Goal: Transaction & Acquisition: Purchase product/service

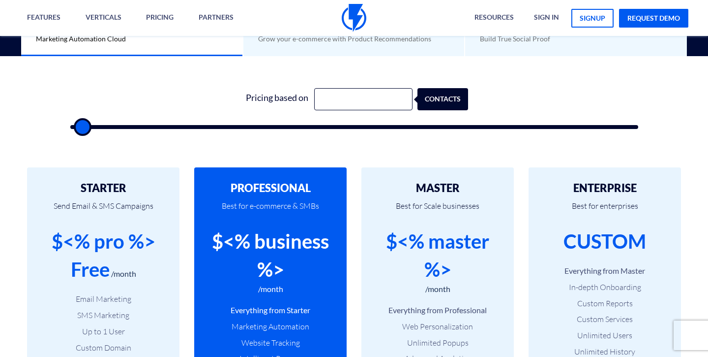
scroll to position [299, 0]
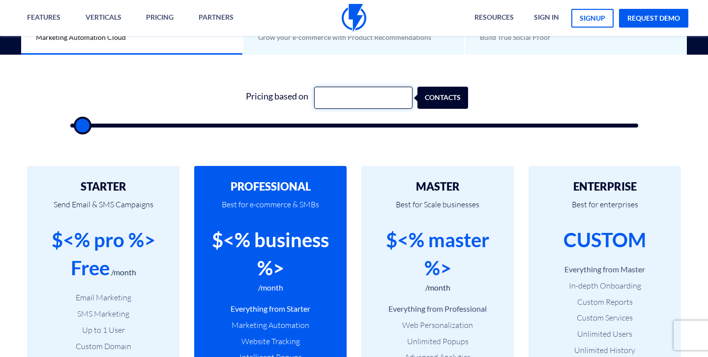
click at [355, 95] on input "text" at bounding box center [363, 98] width 98 height 22
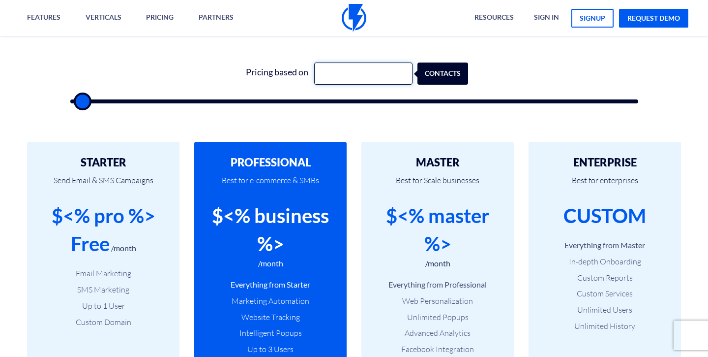
click at [357, 74] on input "text" at bounding box center [363, 73] width 98 height 22
type input "5000"
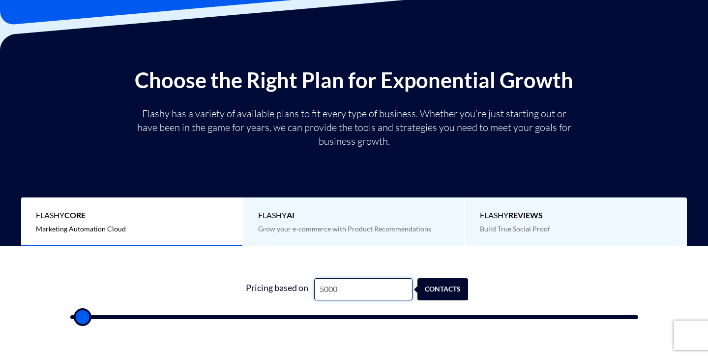
scroll to position [105, 0]
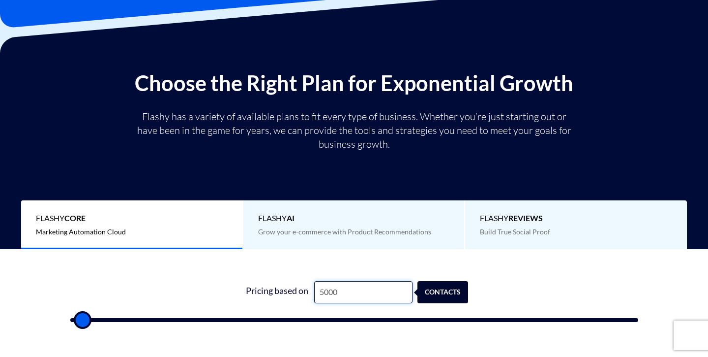
click at [365, 288] on input "5000" at bounding box center [363, 292] width 98 height 22
drag, startPoint x: 92, startPoint y: 318, endPoint x: 130, endPoint y: 318, distance: 38.4
click at [130, 318] on input "range" at bounding box center [354, 320] width 568 height 4
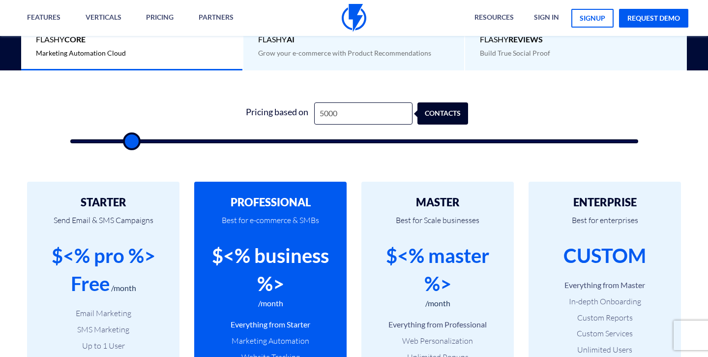
scroll to position [312, 0]
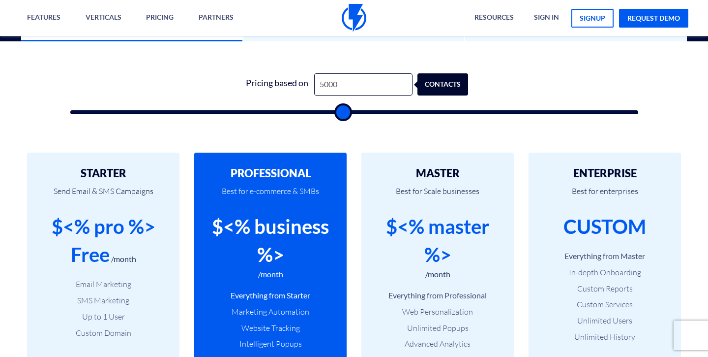
drag, startPoint x: 130, startPoint y: 109, endPoint x: 342, endPoint y: 167, distance: 219.3
type input "48000"
click at [342, 114] on input "range" at bounding box center [354, 112] width 568 height 4
click at [374, 92] on input "5000" at bounding box center [363, 84] width 98 height 22
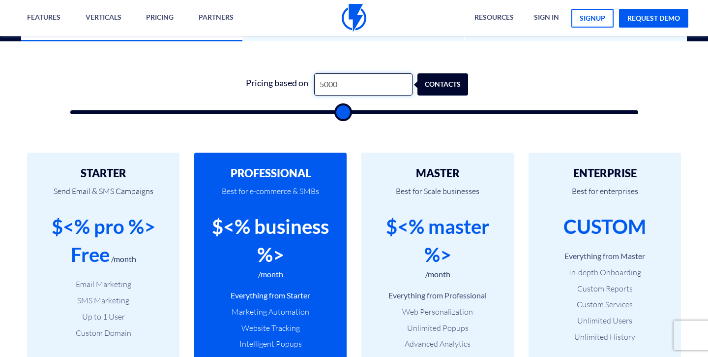
click at [374, 92] on input "5000" at bounding box center [363, 84] width 98 height 22
type input "10000"
click at [445, 74] on div "contacts" at bounding box center [454, 84] width 51 height 22
click at [496, 82] on form "Pricing based on 10000 contacts" at bounding box center [354, 93] width 568 height 41
drag, startPoint x: 340, startPoint y: 112, endPoint x: 0, endPoint y: 102, distance: 340.0
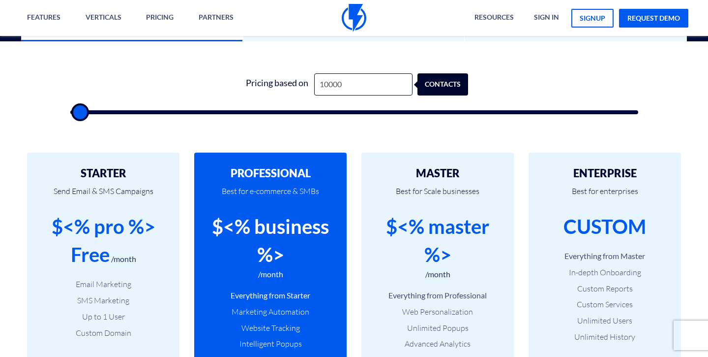
type input "0"
click at [70, 110] on input "range" at bounding box center [354, 112] width 568 height 4
click at [345, 87] on input "10000" at bounding box center [363, 84] width 98 height 22
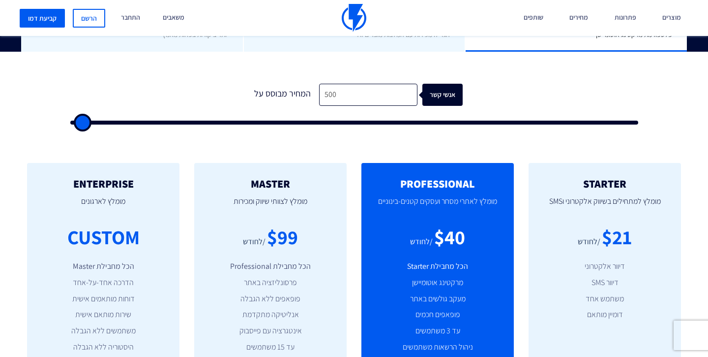
scroll to position [289, 0]
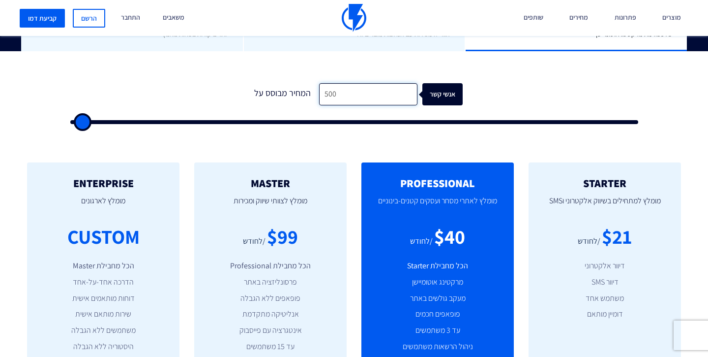
click at [353, 87] on input "500" at bounding box center [368, 94] width 98 height 22
type input "5"
type input "500"
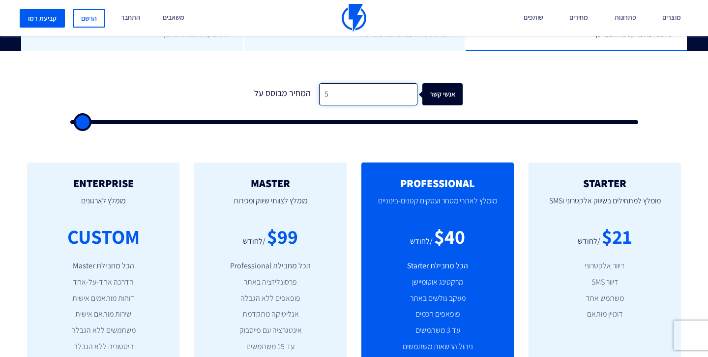
type input "50"
type input "500"
type input "5,000"
type input "5000"
type input "500"
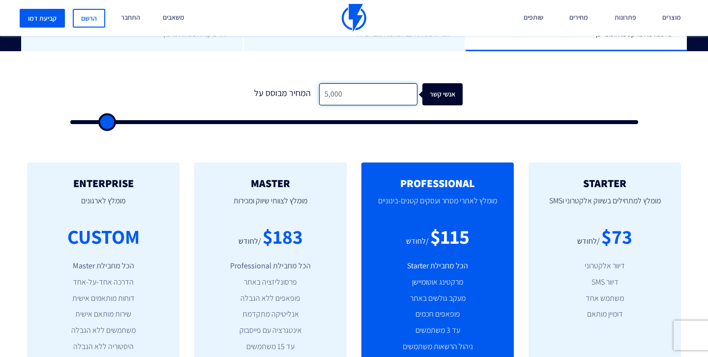
type input "500"
type input "50"
type input "500"
type input "5"
type input "500"
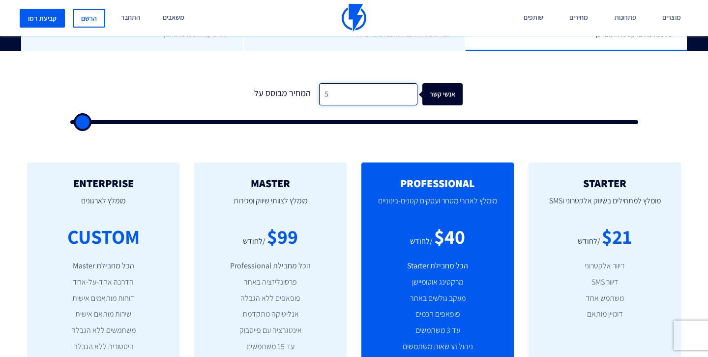
type input "500"
type input "1"
type input "500"
type input "10"
type input "500"
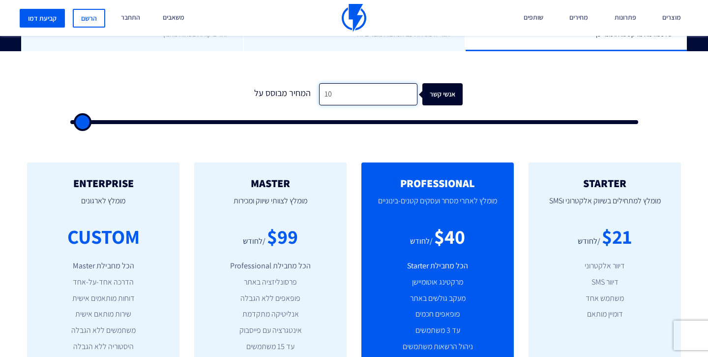
type input "100"
type input "500"
type input "1,000"
type input "1000"
type input "10,000"
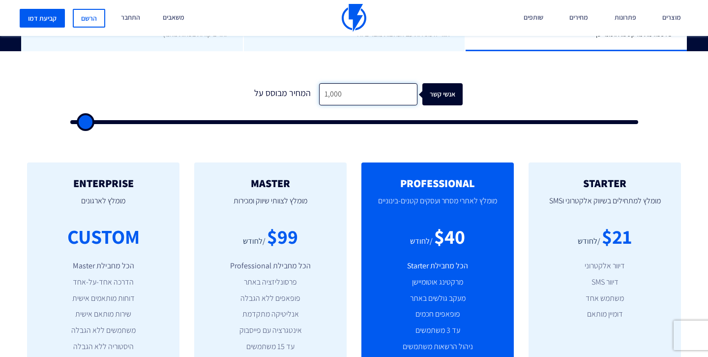
type input "10000"
type input "100,000"
type input "100000"
type input "10,000"
type input "10000"
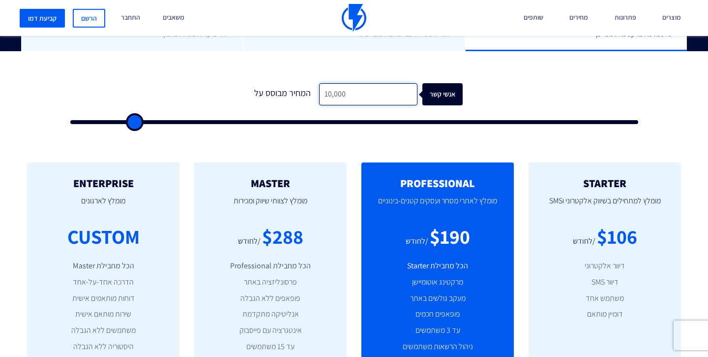
type input "100,000"
type input "100000"
type input "250,000"
type input "100000"
type input "250,000"
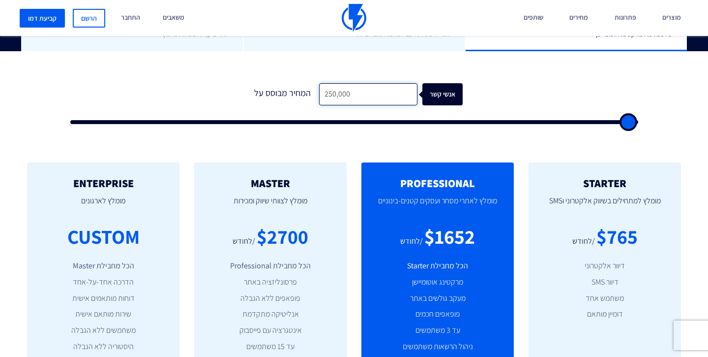
type input "100000"
type input "25,000"
type input "25000"
type input "2,500"
type input "2500"
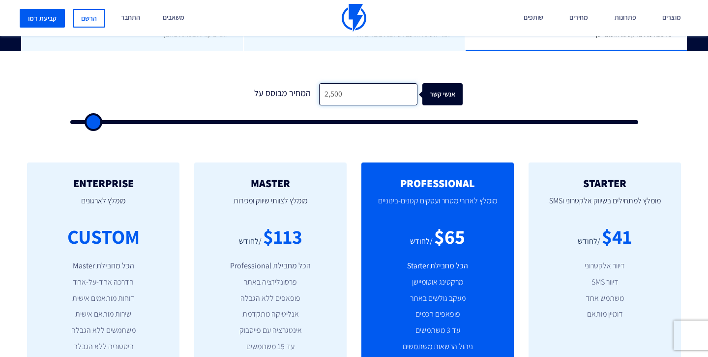
type input "250"
type input "500"
type input "25"
type input "500"
type input "2"
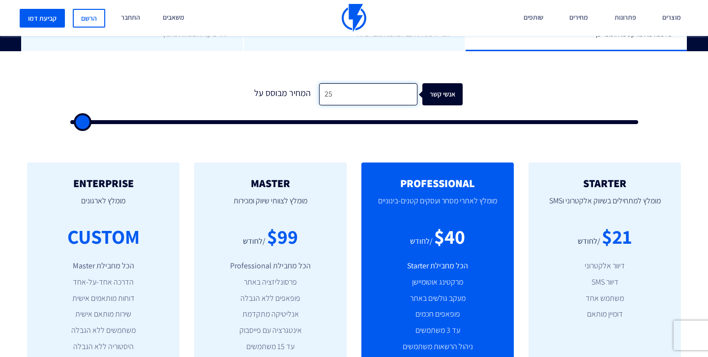
type input "500"
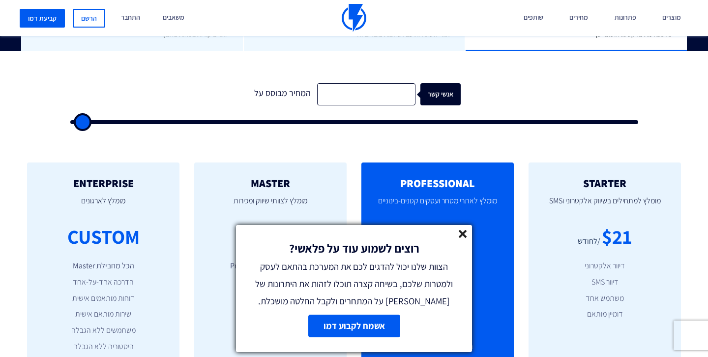
click at [465, 232] on icon at bounding box center [463, 234] width 8 height 8
